Goal: Use online tool/utility: Utilize a website feature to perform a specific function

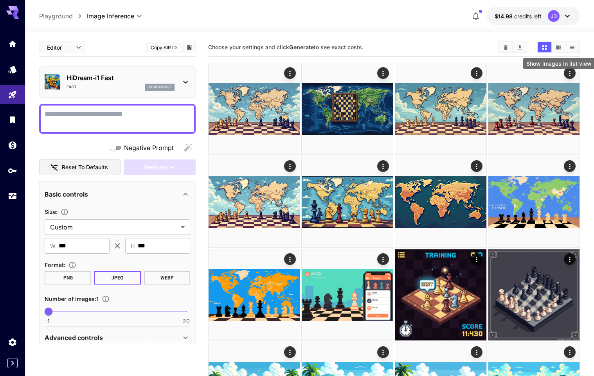
click at [574, 45] on icon "Show images in list view" at bounding box center [572, 48] width 6 height 6
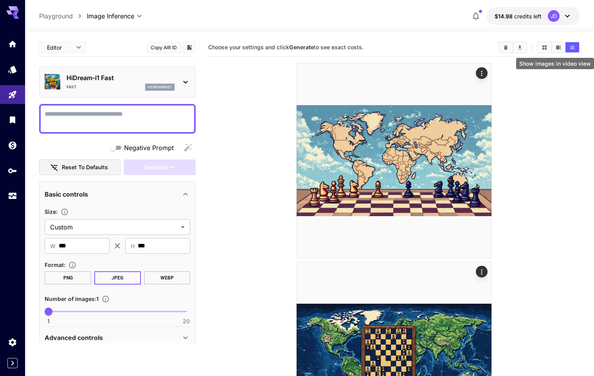
click at [558, 47] on icon "Show images in video view" at bounding box center [558, 47] width 5 height 4
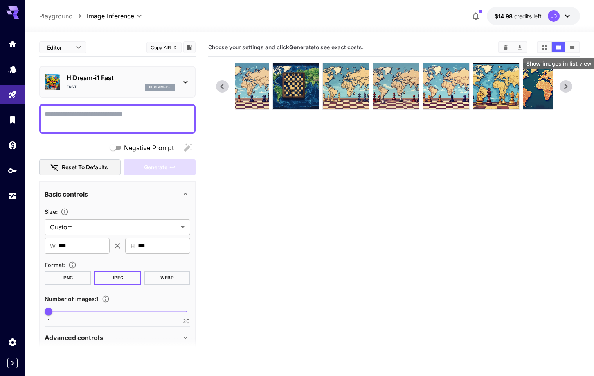
click at [573, 49] on icon "Show images in list view" at bounding box center [572, 47] width 4 height 3
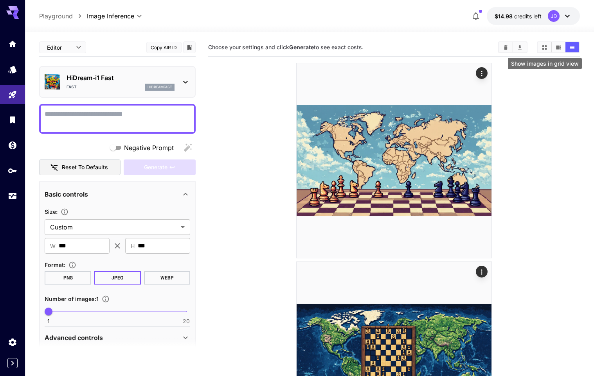
click at [543, 48] on icon "Show images in grid view" at bounding box center [544, 47] width 4 height 4
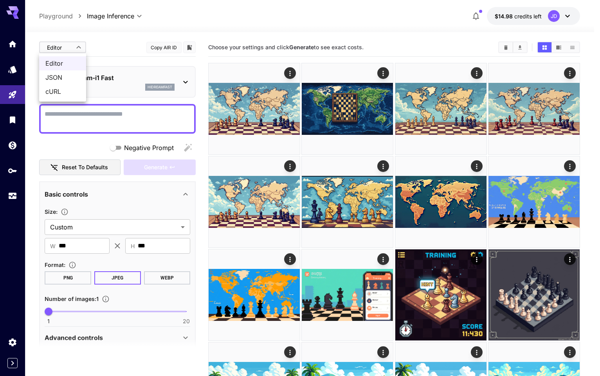
click at [78, 48] on div at bounding box center [300, 188] width 600 height 376
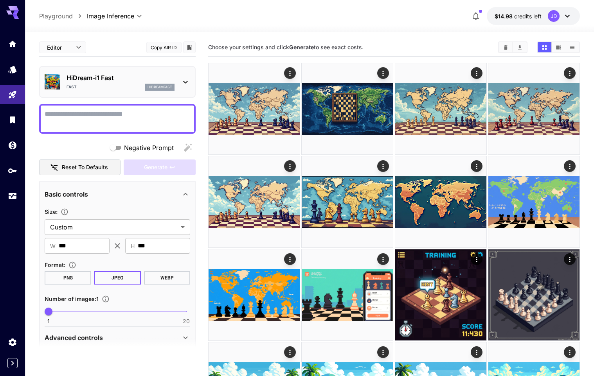
click at [103, 76] on p "HiDream-i1 Fast" at bounding box center [120, 77] width 108 height 9
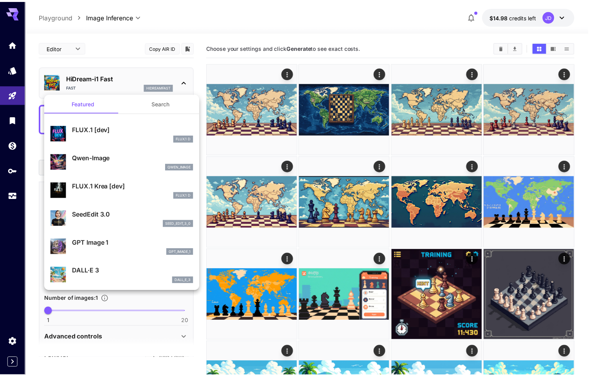
scroll to position [5, 0]
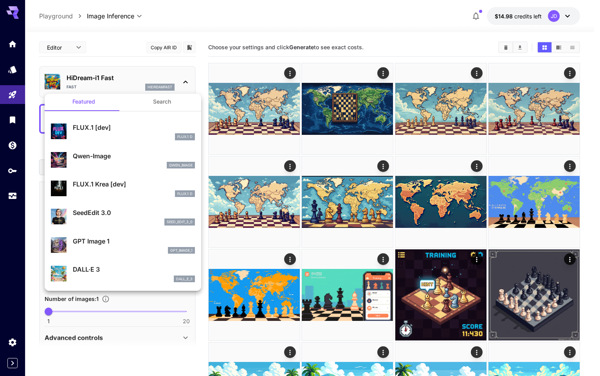
click at [10, 72] on div at bounding box center [300, 188] width 600 height 376
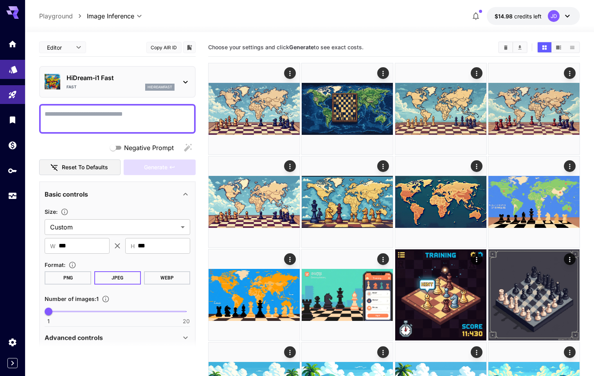
click at [12, 72] on link at bounding box center [12, 69] width 25 height 19
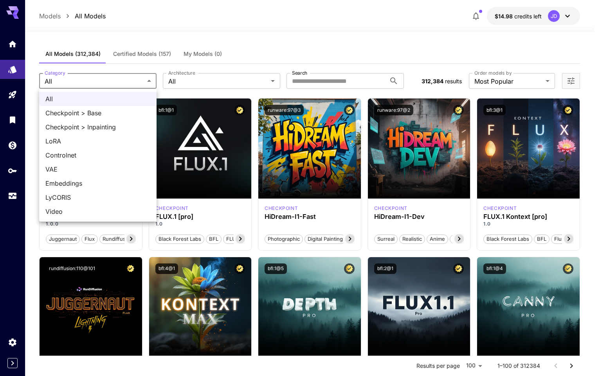
click at [204, 82] on div at bounding box center [300, 188] width 600 height 376
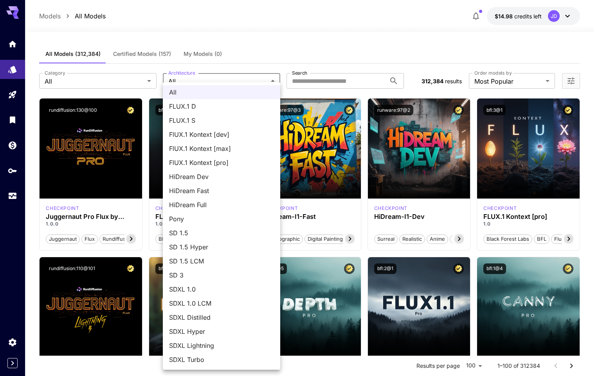
click at [298, 43] on div at bounding box center [300, 188] width 600 height 376
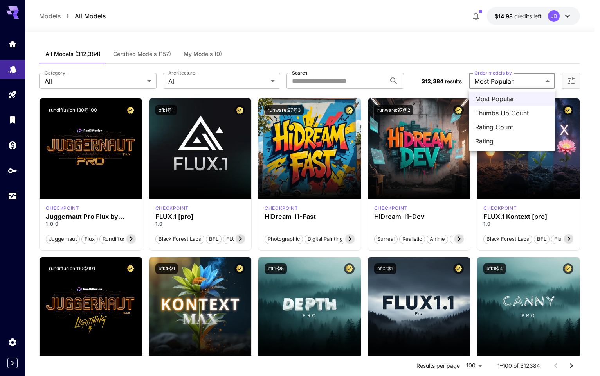
click at [350, 26] on div at bounding box center [300, 188] width 600 height 376
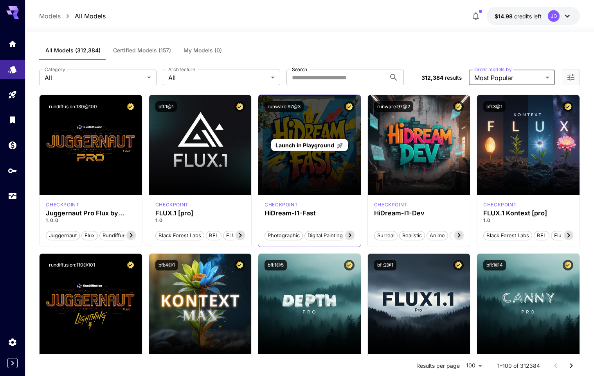
scroll to position [5, 0]
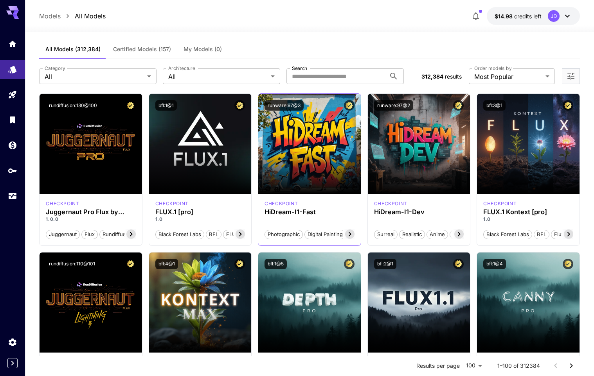
click at [350, 235] on icon at bounding box center [349, 234] width 9 height 9
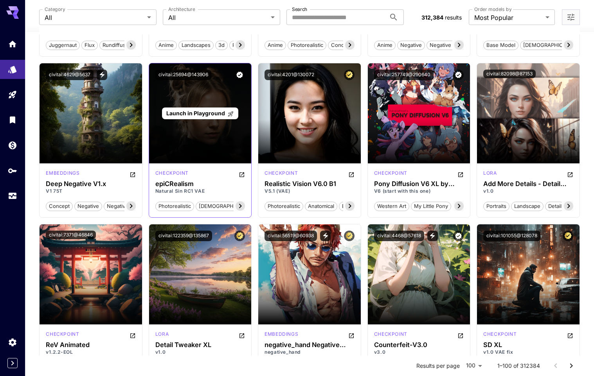
scroll to position [838, 0]
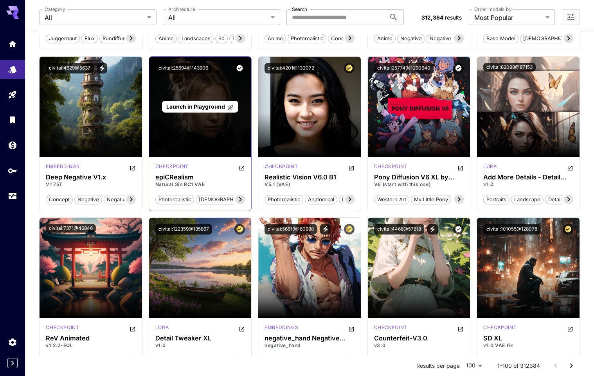
click at [207, 105] on span "Launch in Playground" at bounding box center [195, 106] width 59 height 7
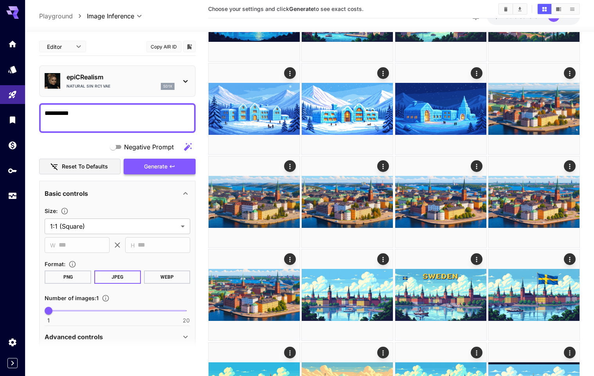
type textarea "**********"
click at [149, 163] on span "Generate" at bounding box center [155, 167] width 23 height 10
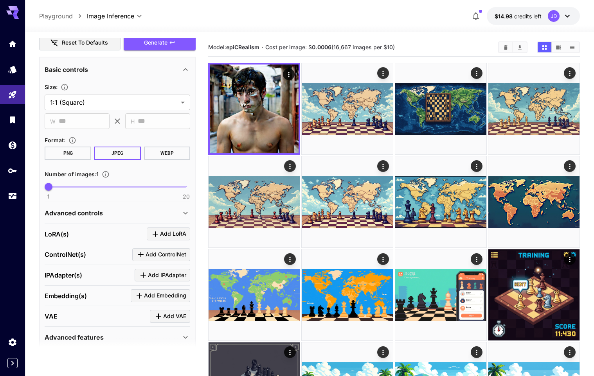
scroll to position [157, 0]
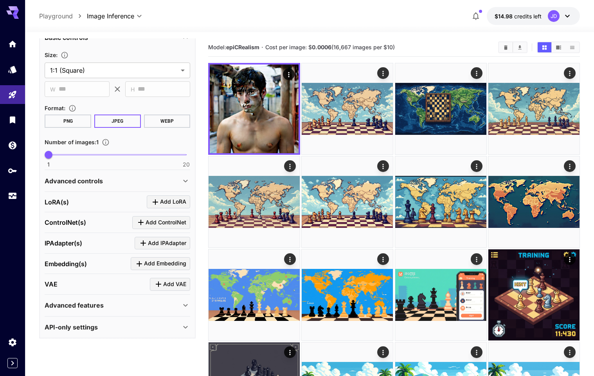
click at [90, 173] on div "Advanced controls" at bounding box center [118, 181] width 146 height 19
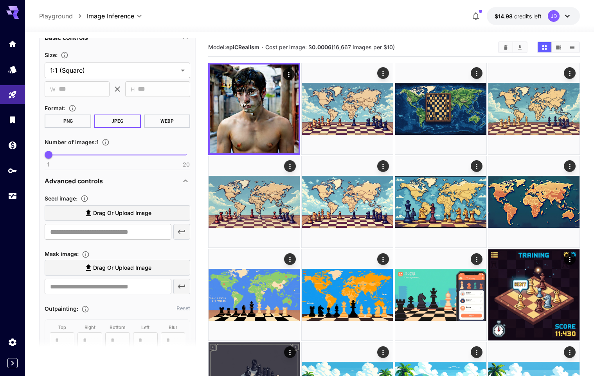
click at [88, 180] on p "Advanced controls" at bounding box center [74, 180] width 58 height 9
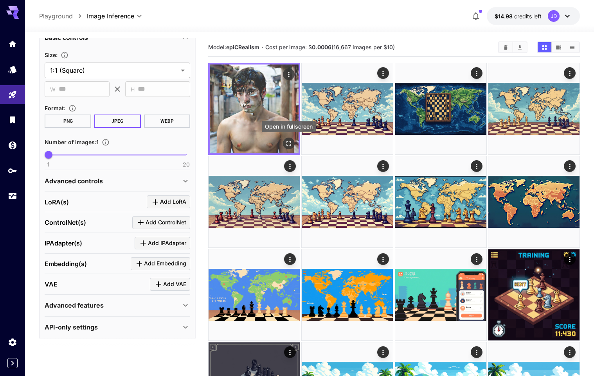
click at [288, 141] on icon "Open in fullscreen" at bounding box center [288, 143] width 5 height 5
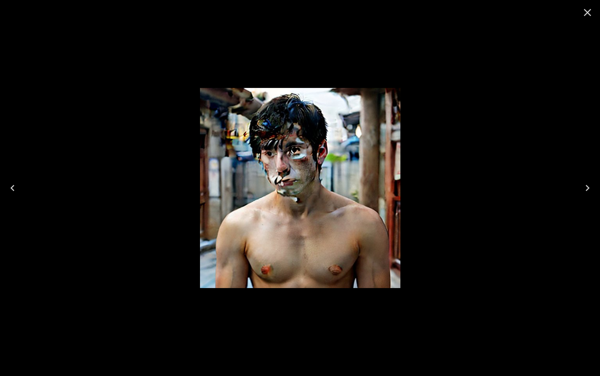
click at [584, 13] on icon "Close" at bounding box center [587, 12] width 13 height 13
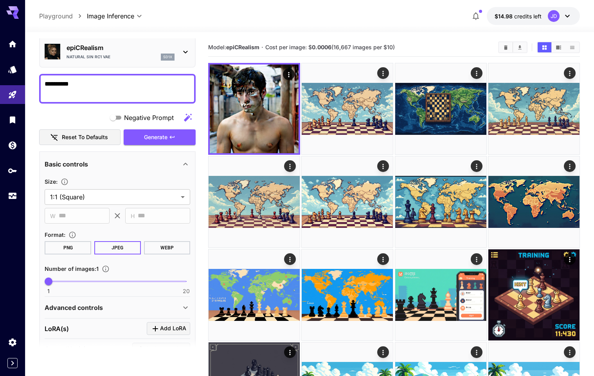
scroll to position [0, 0]
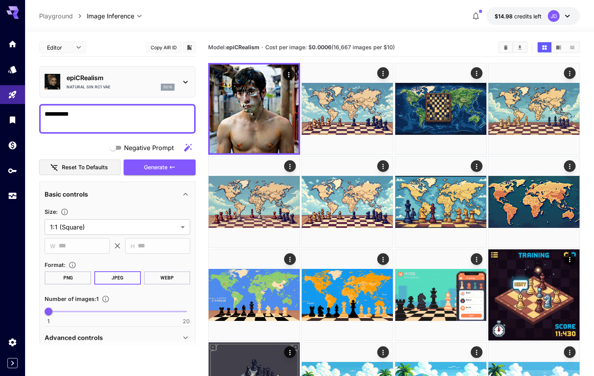
click at [108, 81] on p "epiCRealism" at bounding box center [120, 77] width 108 height 9
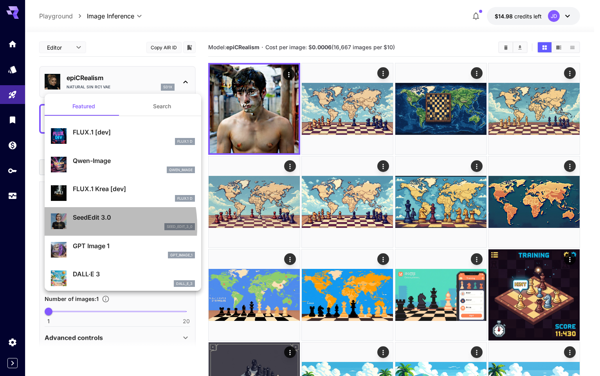
click at [72, 227] on div "SeedEdit 3.0 seed_edit_3_0" at bounding box center [123, 222] width 144 height 24
type input "***"
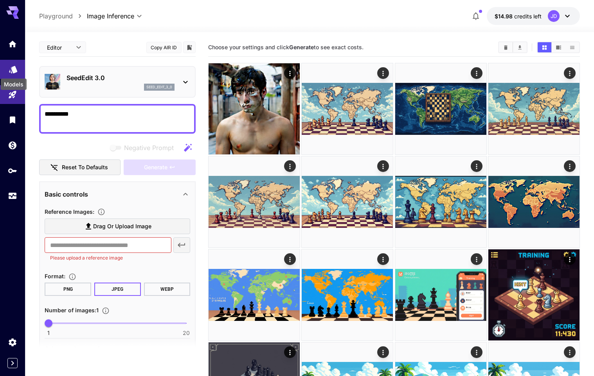
click at [9, 65] on icon "Models" at bounding box center [13, 66] width 9 height 9
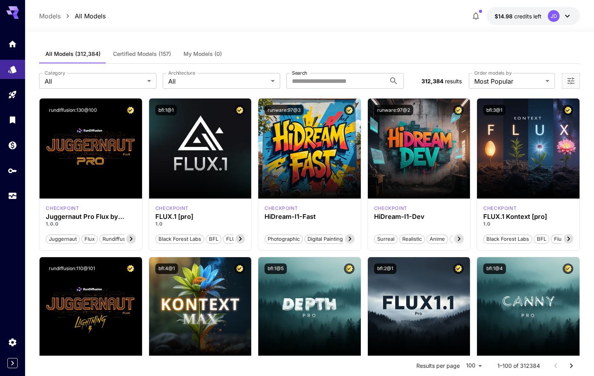
click at [146, 56] on span "Certified Models (157)" at bounding box center [142, 53] width 58 height 7
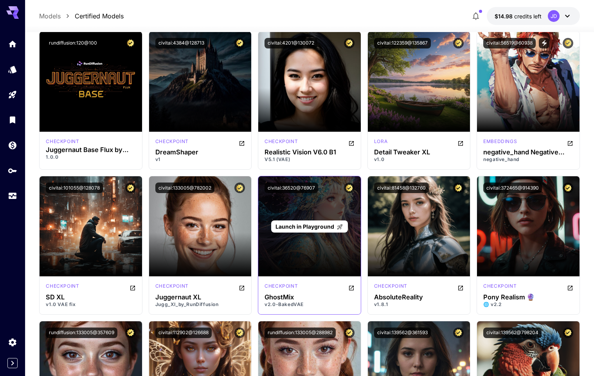
scroll to position [622, 0]
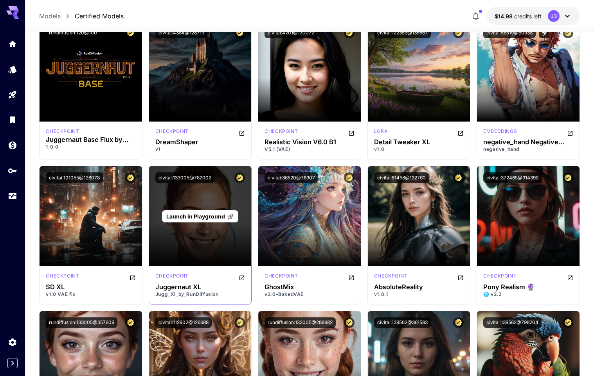
click at [196, 219] on span "Launch in Playground" at bounding box center [195, 216] width 59 height 7
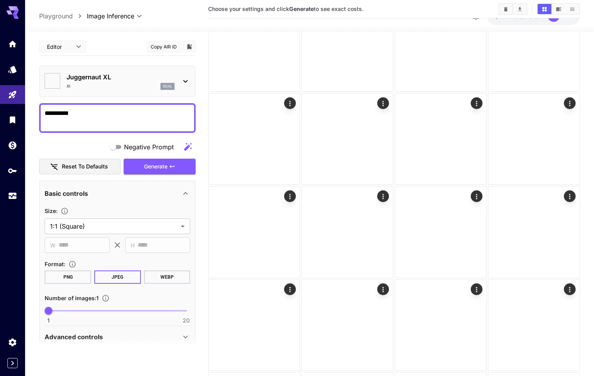
type input "*******"
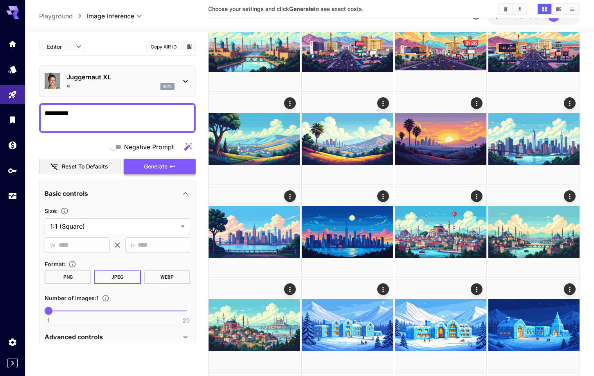
click at [149, 162] on span "Generate" at bounding box center [155, 167] width 23 height 10
